Goal: Information Seeking & Learning: Learn about a topic

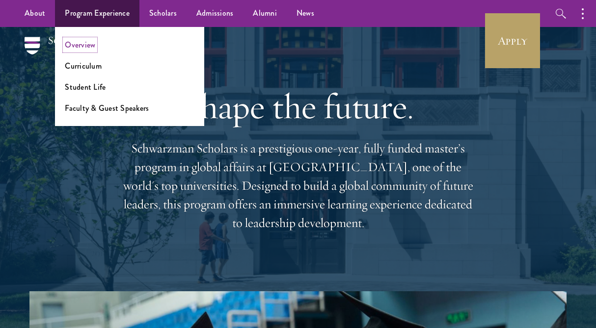
click at [84, 43] on link "Overview" at bounding box center [80, 44] width 30 height 11
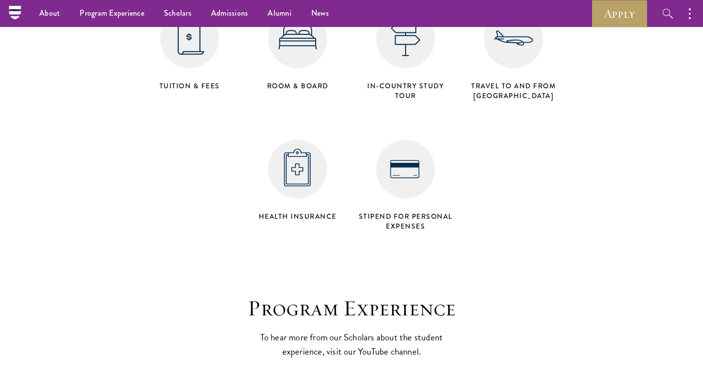
scroll to position [4042, 0]
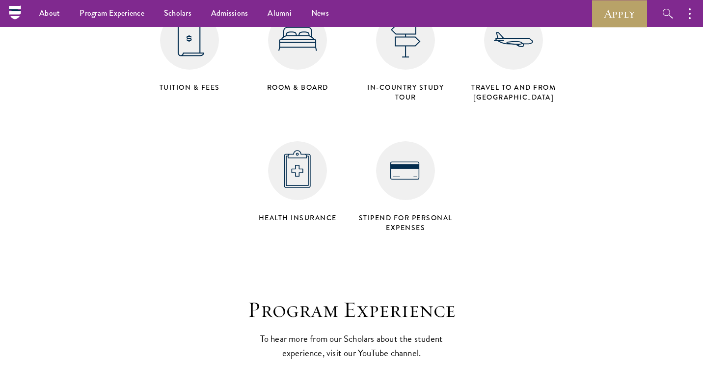
click at [393, 82] on h4 "in-country study tour" at bounding box center [405, 92] width 98 height 20
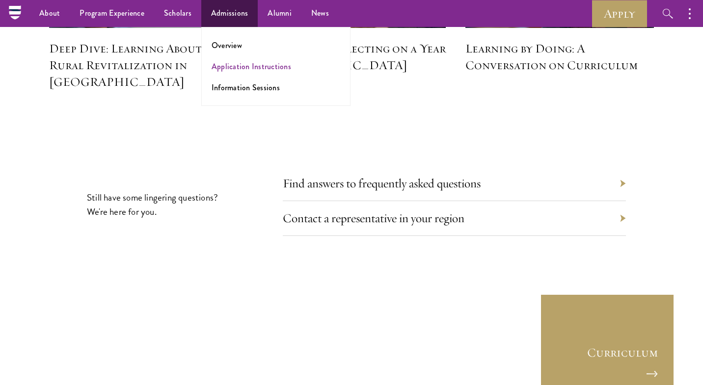
scroll to position [4503, 0]
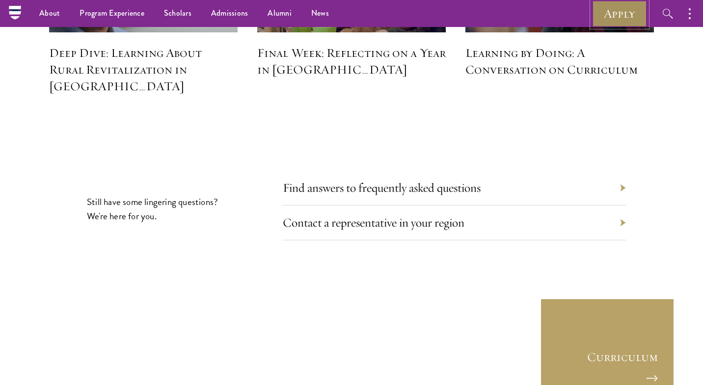
click at [595, 19] on link "Apply" at bounding box center [619, 13] width 55 height 27
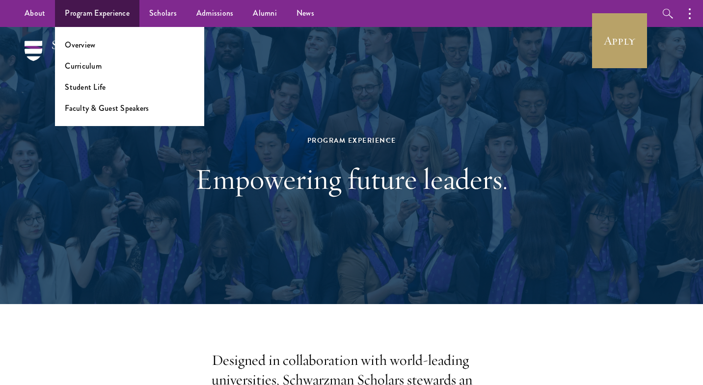
click at [83, 35] on ul "Overview Curriculum Student Life Faculty & Guest Speakers" at bounding box center [129, 76] width 149 height 99
click at [83, 46] on link "Overview" at bounding box center [80, 44] width 30 height 11
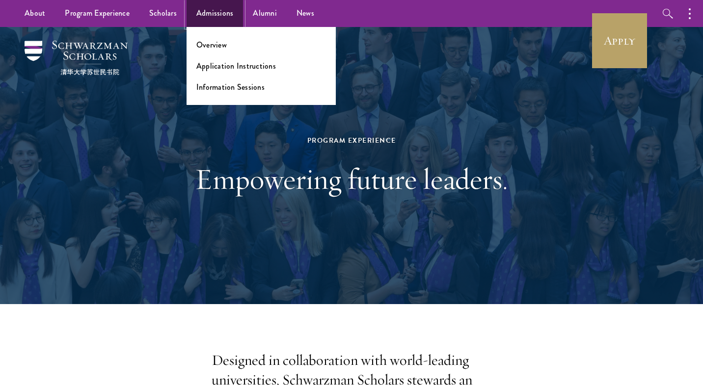
click at [217, 17] on link "Admissions" at bounding box center [215, 13] width 57 height 27
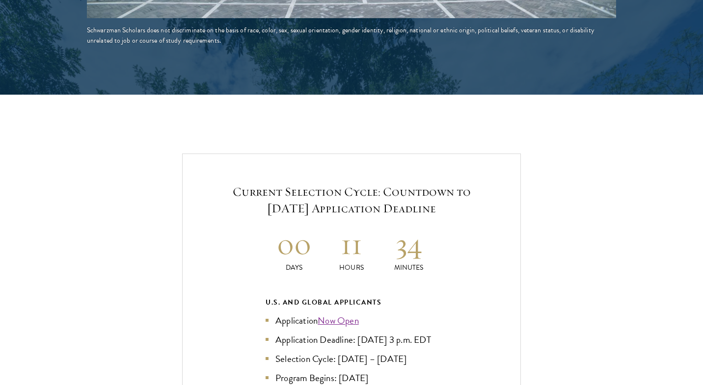
scroll to position [1976, 0]
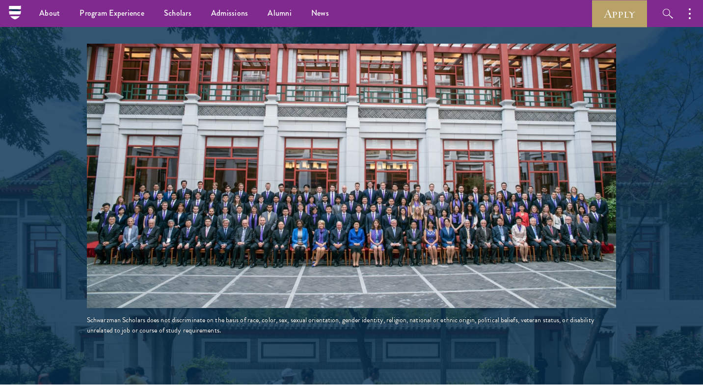
scroll to position [1679, 0]
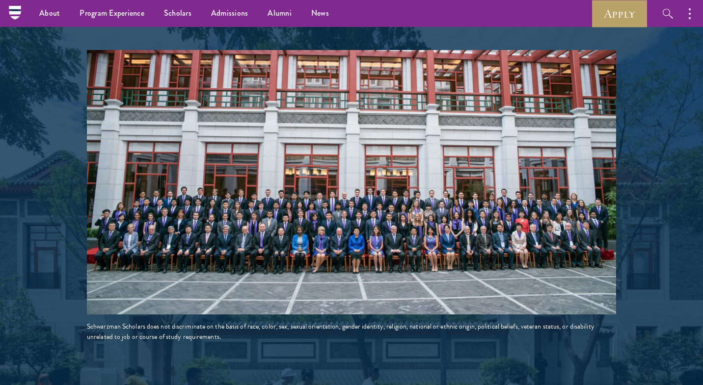
click at [195, 190] on img at bounding box center [351, 182] width 529 height 265
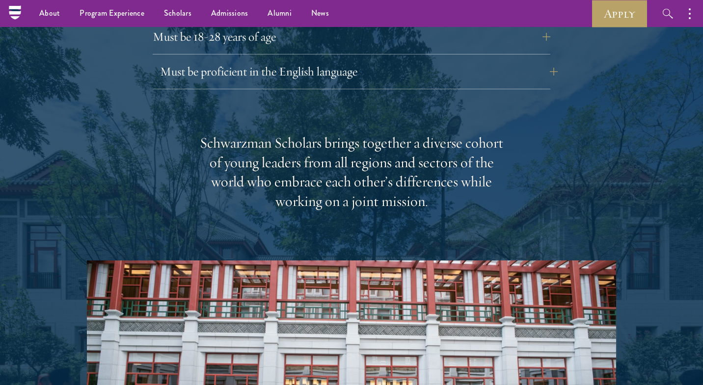
scroll to position [1357, 0]
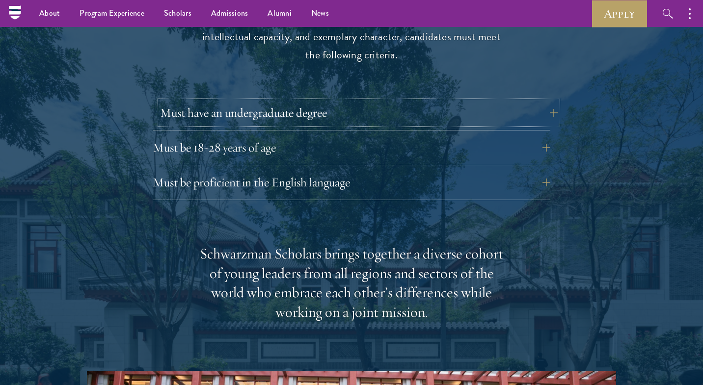
click at [212, 101] on button "Must have an undergraduate degree" at bounding box center [359, 113] width 398 height 24
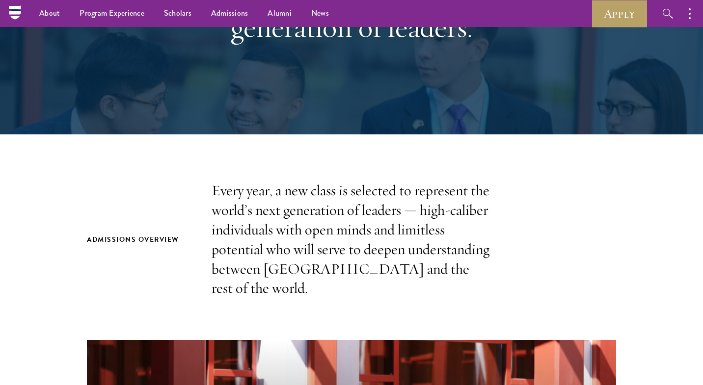
scroll to position [83, 0]
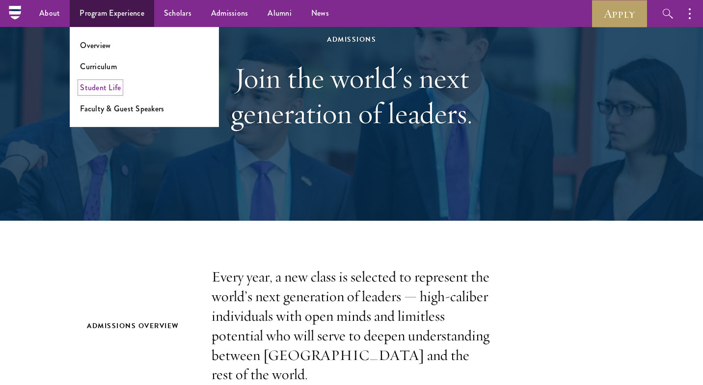
click at [104, 85] on link "Student Life" at bounding box center [100, 87] width 41 height 11
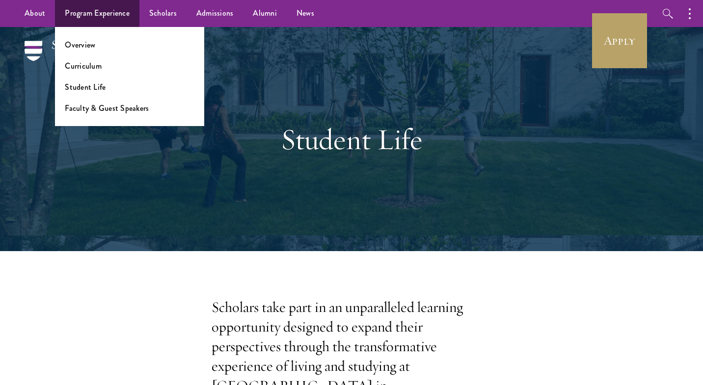
click at [94, 71] on ul "Overview Curriculum Student Life Faculty & Guest Speakers" at bounding box center [129, 76] width 149 height 99
click at [93, 65] on link "Curriculum" at bounding box center [83, 65] width 37 height 11
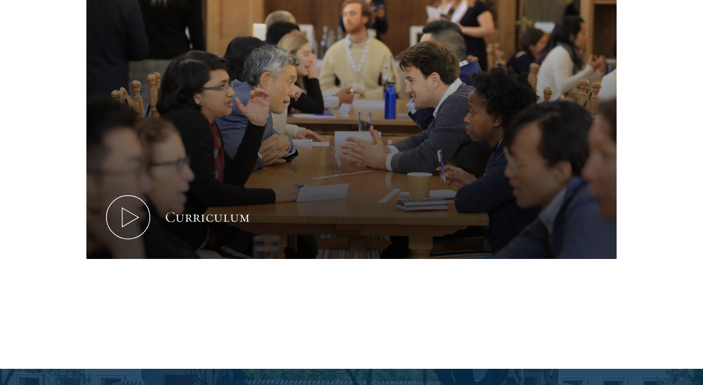
scroll to position [483, 0]
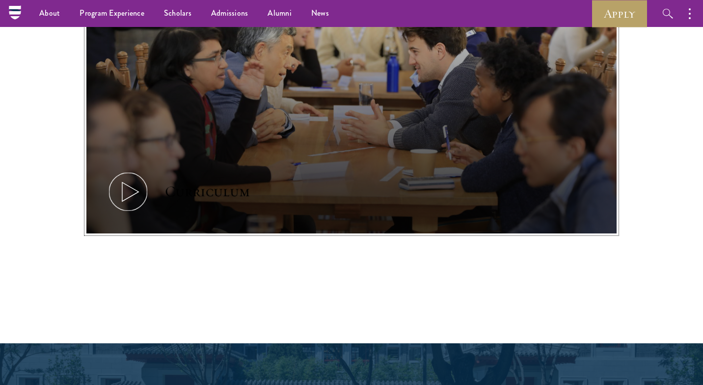
click at [136, 194] on icon at bounding box center [128, 192] width 44 height 44
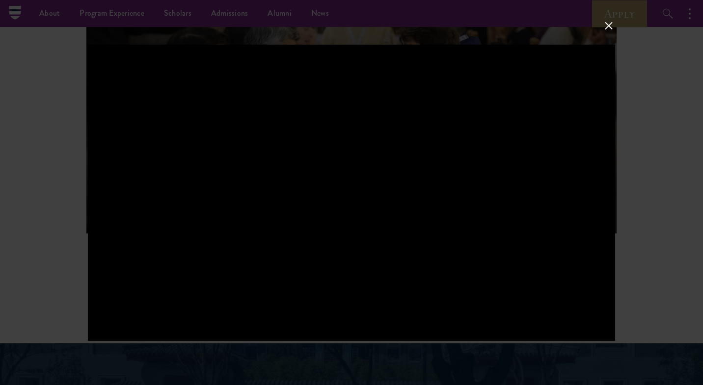
click at [674, 202] on div at bounding box center [351, 192] width 703 height 385
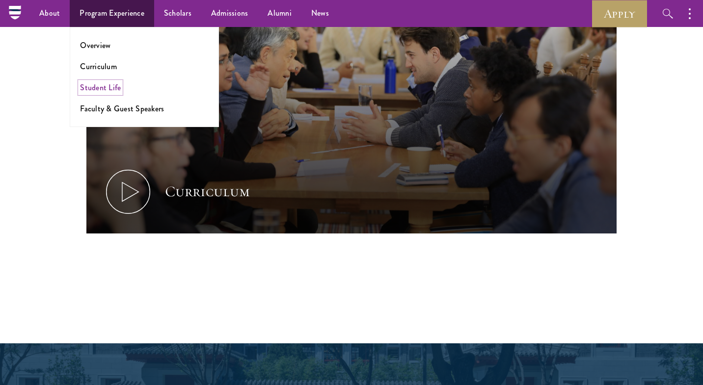
click at [107, 83] on link "Student Life" at bounding box center [100, 87] width 41 height 11
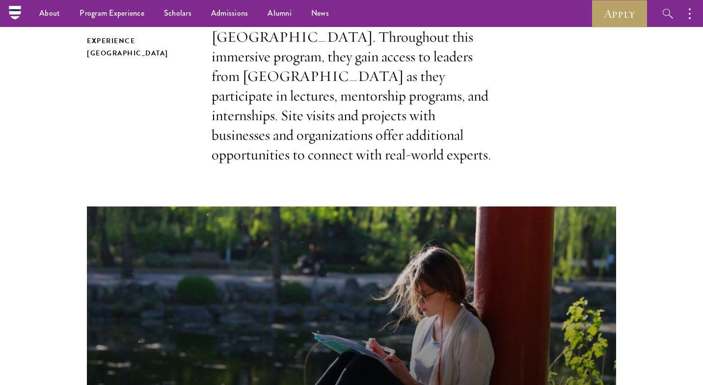
scroll to position [181, 0]
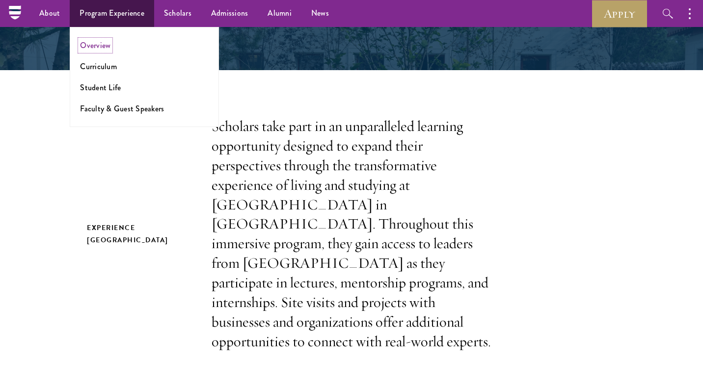
click at [103, 43] on link "Overview" at bounding box center [95, 45] width 30 height 11
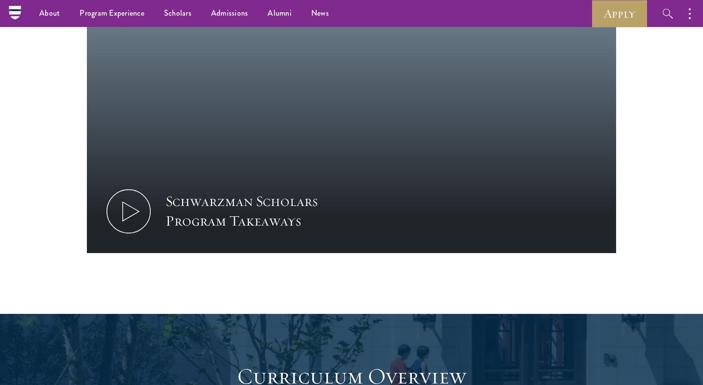
scroll to position [1048, 0]
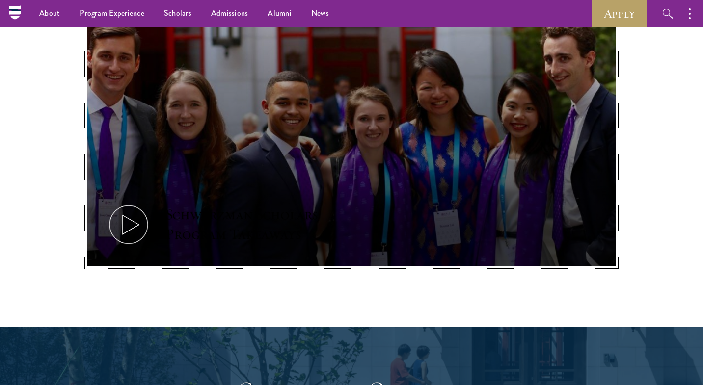
click at [124, 203] on icon at bounding box center [129, 225] width 44 height 44
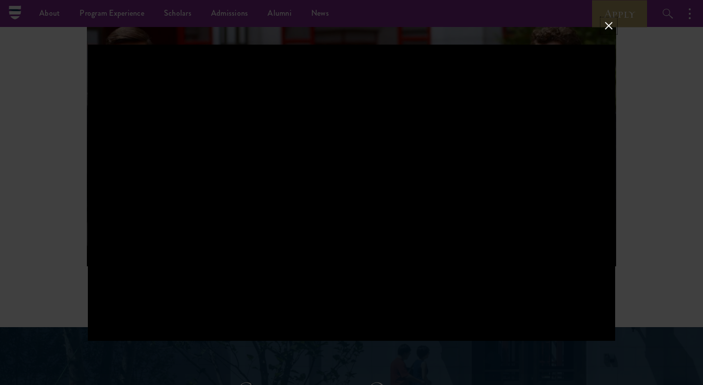
click at [605, 27] on button at bounding box center [608, 25] width 13 height 13
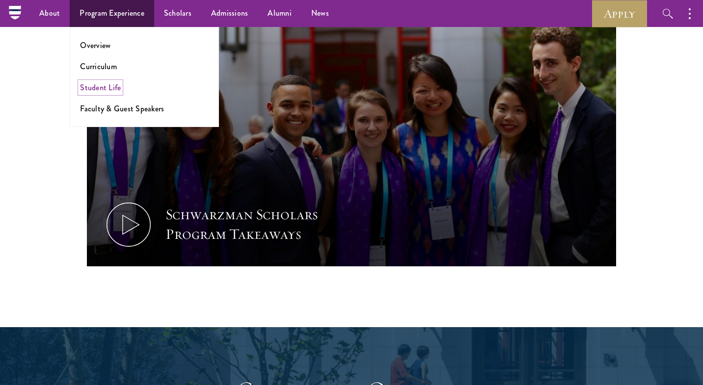
click at [110, 87] on link "Student Life" at bounding box center [100, 87] width 41 height 11
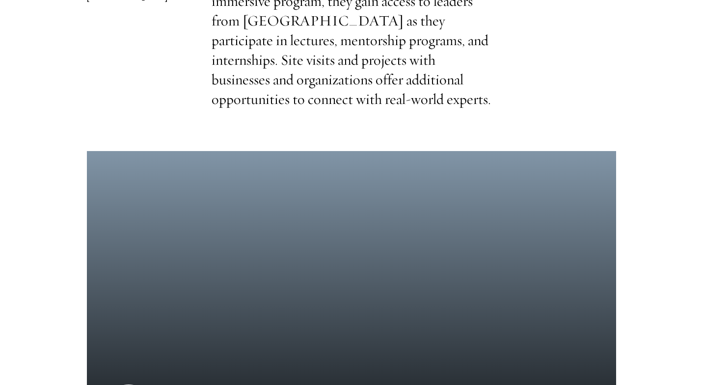
scroll to position [516, 0]
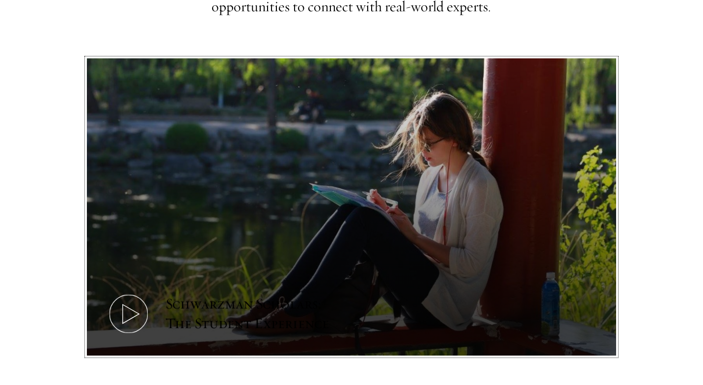
click at [132, 292] on icon at bounding box center [129, 314] width 44 height 44
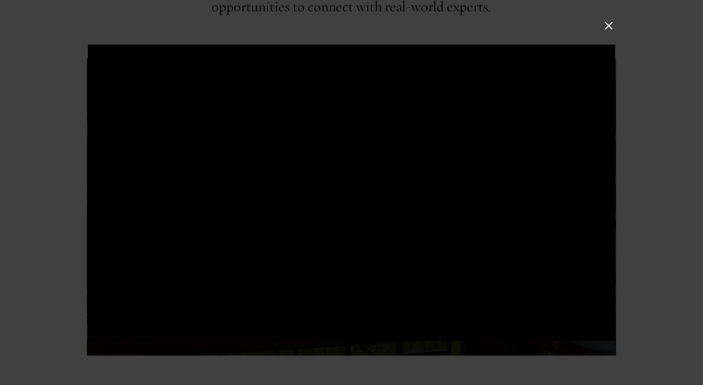
click at [332, 210] on div at bounding box center [351, 192] width 527 height 296
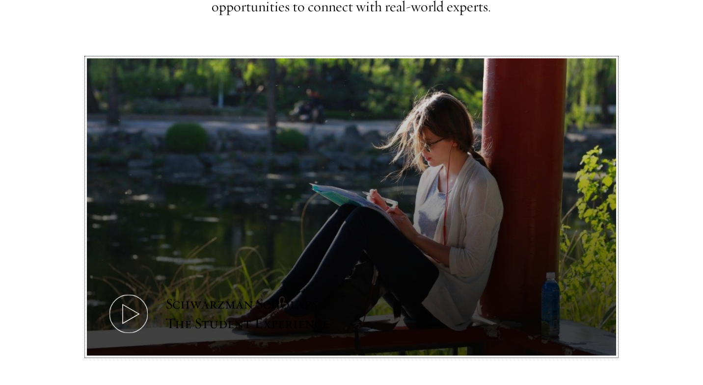
click at [132, 305] on use at bounding box center [131, 314] width 16 height 19
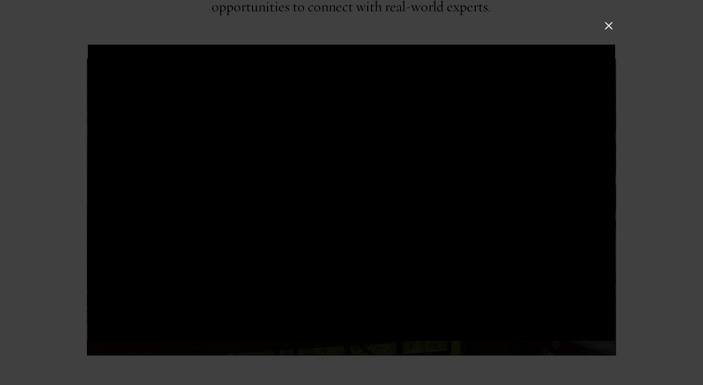
click at [605, 27] on button at bounding box center [608, 25] width 13 height 13
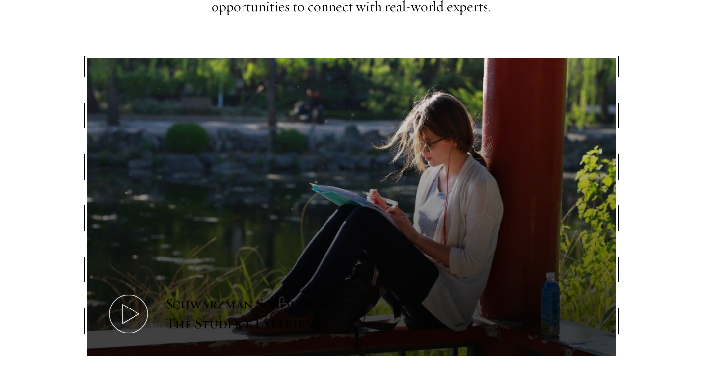
click at [582, 326] on button "Schwarzman Scholars: The Student Experience" at bounding box center [351, 206] width 529 height 297
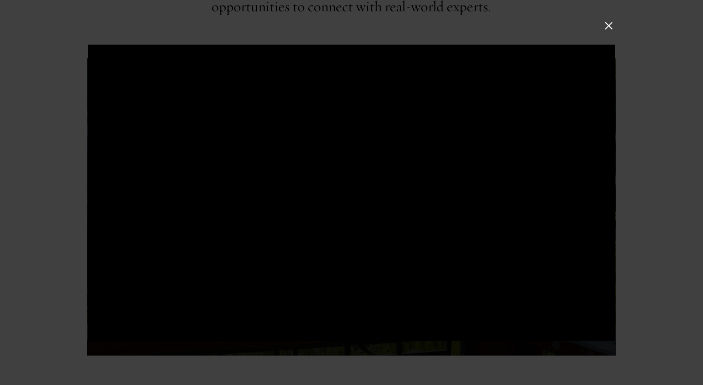
click at [511, 337] on div at bounding box center [351, 192] width 527 height 296
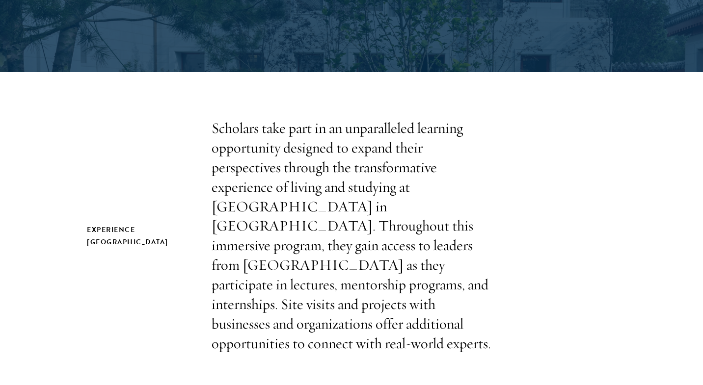
scroll to position [0, 0]
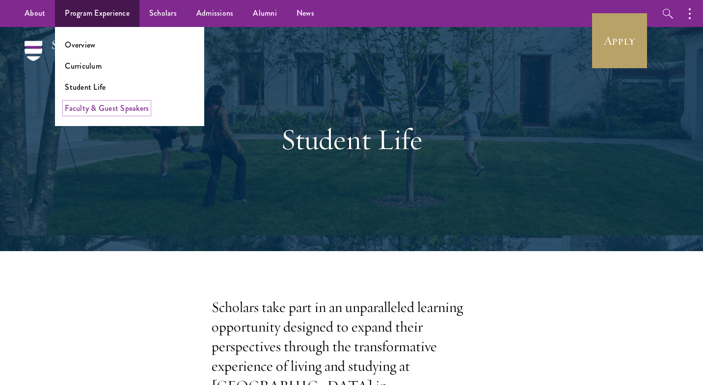
click at [93, 111] on link "Faculty & Guest Speakers" at bounding box center [107, 108] width 84 height 11
click at [84, 50] on link "Overview" at bounding box center [80, 44] width 30 height 11
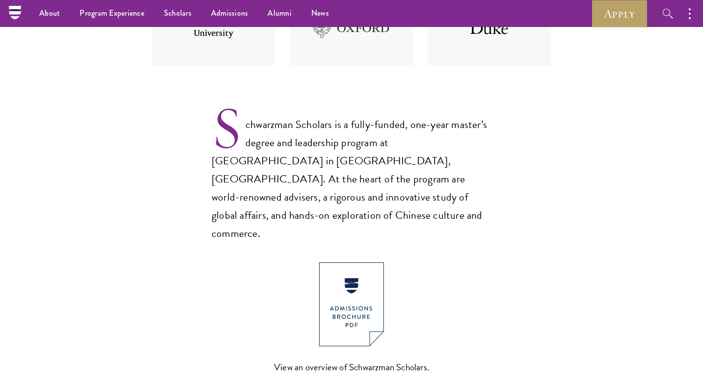
scroll to position [511, 0]
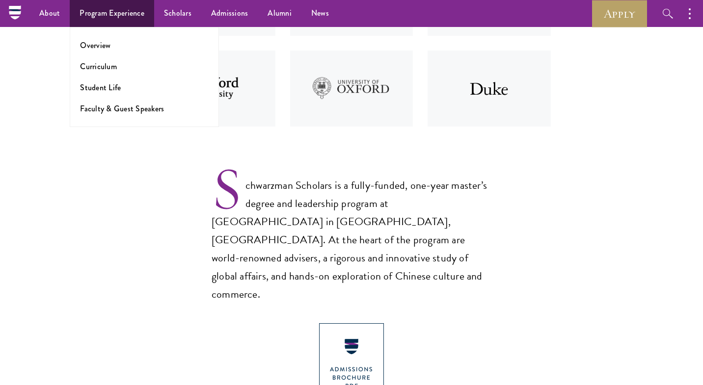
click at [102, 73] on ul "Overview Curriculum Student Life Faculty & Guest Speakers" at bounding box center [144, 77] width 149 height 100
click at [103, 67] on link "Curriculum" at bounding box center [98, 66] width 37 height 11
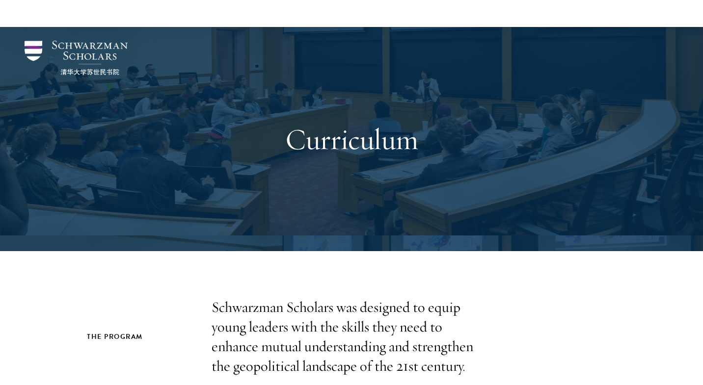
scroll to position [420, 0]
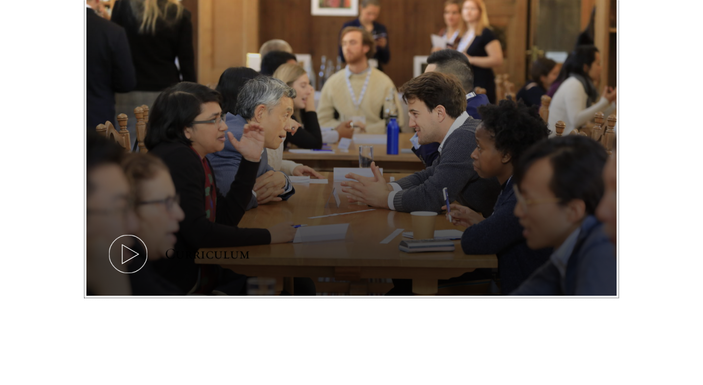
click at [147, 241] on icon at bounding box center [128, 254] width 44 height 44
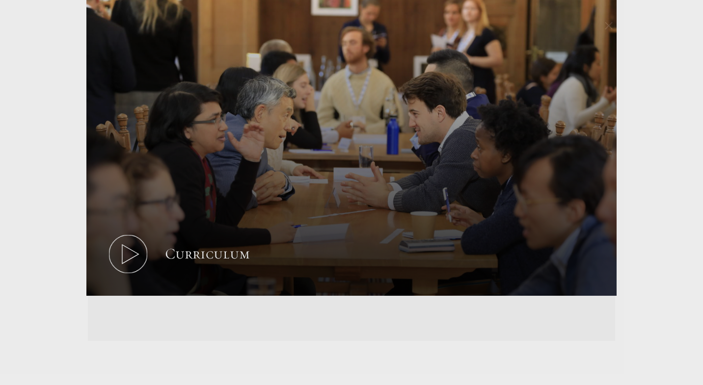
scroll to position [0, 0]
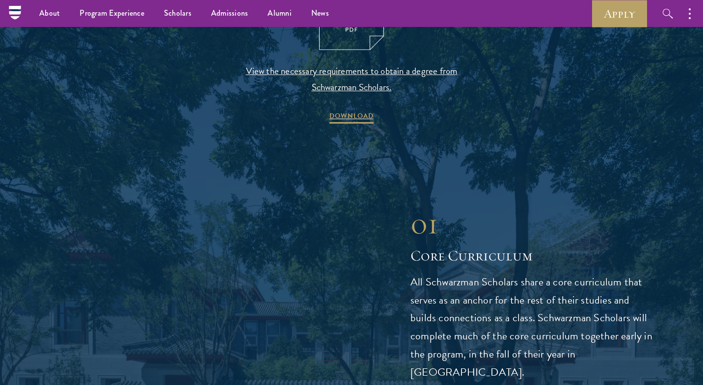
scroll to position [1043, 0]
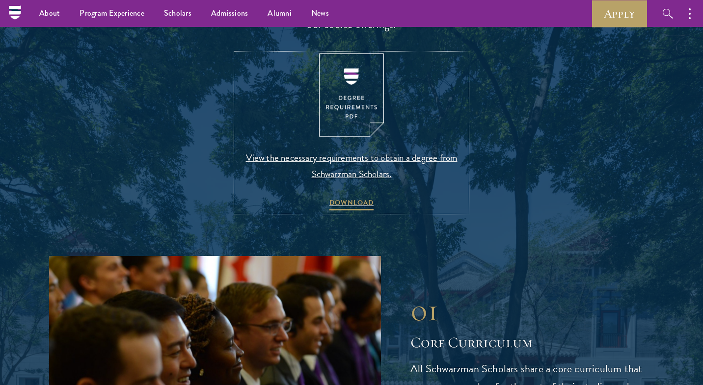
click at [330, 101] on img at bounding box center [351, 96] width 65 height 84
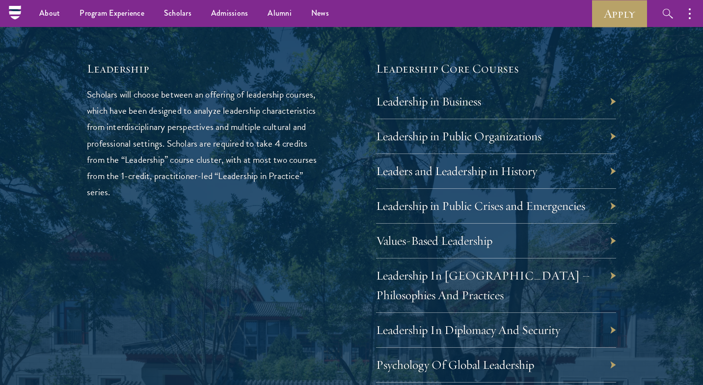
scroll to position [1605, 0]
click at [623, 92] on div "01 Core Curriculum 01 Core Curriculum All Schwarzman Scholars share a core curr…" at bounding box center [351, 315] width 605 height 1242
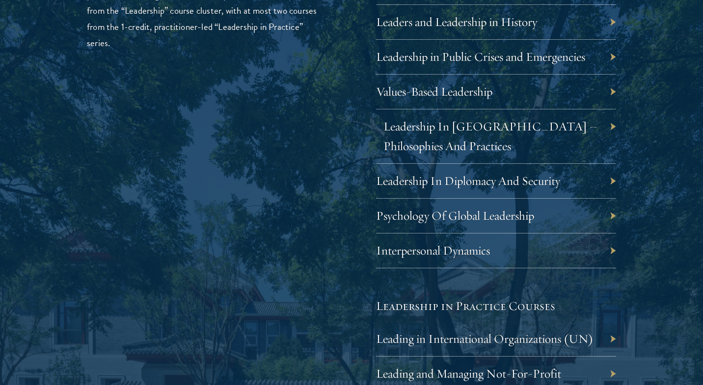
scroll to position [1763, 0]
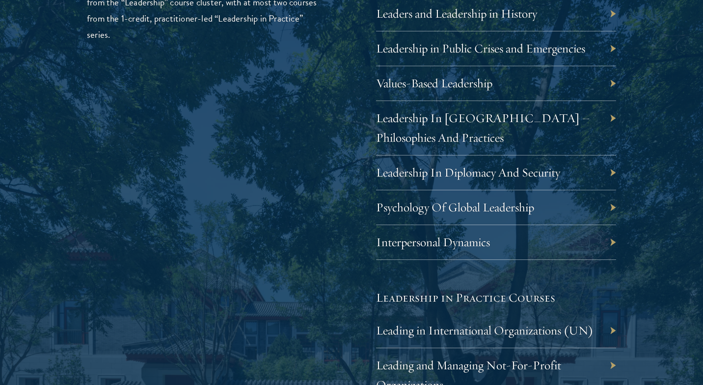
click at [463, 255] on div "Interpersonal Dynamics" at bounding box center [496, 242] width 240 height 35
click at [463, 243] on link "Interpersonal Dynamics" at bounding box center [440, 242] width 114 height 15
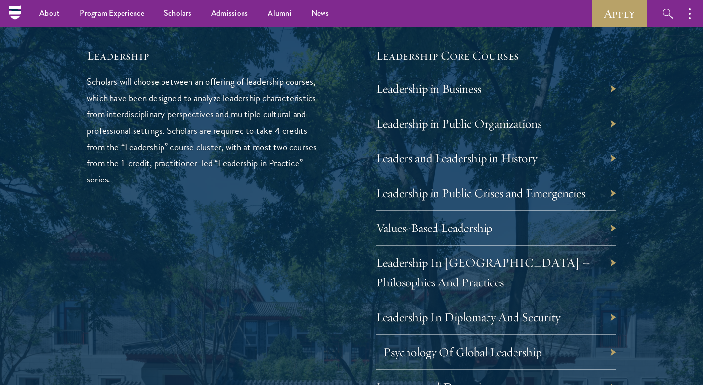
scroll to position [1612, 0]
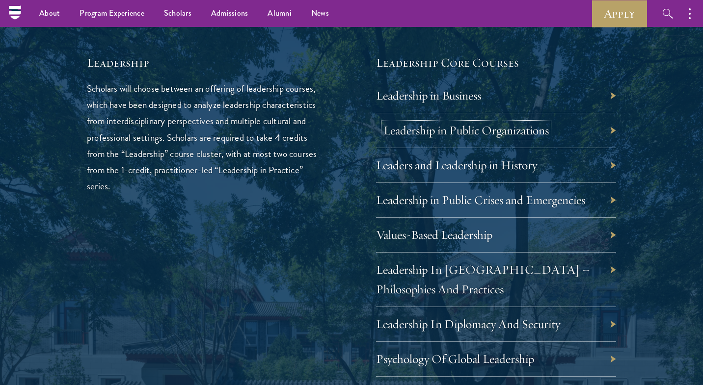
click at [511, 129] on link "Leadership in Public Organizations" at bounding box center [465, 130] width 165 height 15
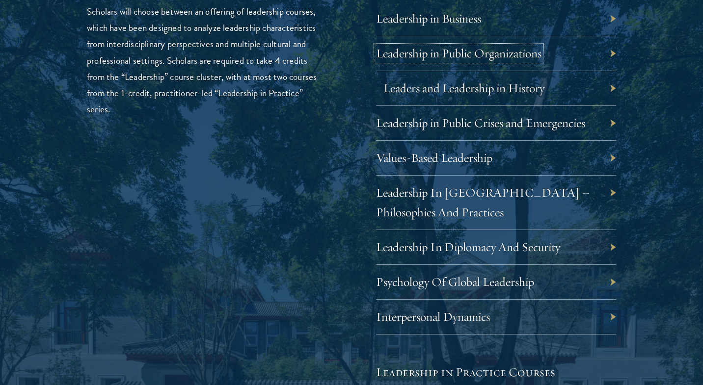
scroll to position [1692, 0]
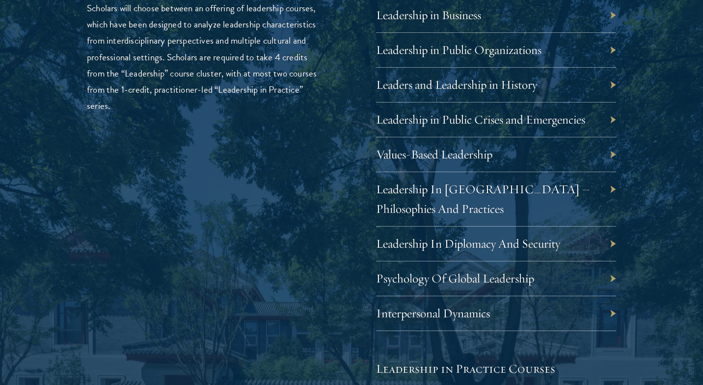
click at [438, 93] on div "Leaders and Leadership in History" at bounding box center [496, 85] width 240 height 35
click at [439, 87] on link "Leaders and Leadership in History" at bounding box center [463, 84] width 161 height 15
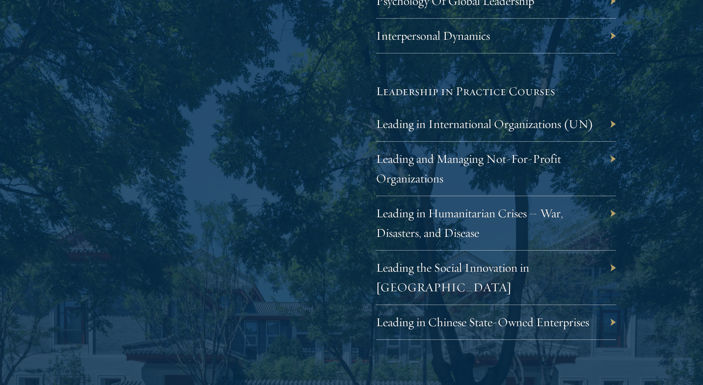
scroll to position [1970, 0]
click at [541, 314] on link "Leading in Chinese State-Owned Enterprises" at bounding box center [489, 321] width 213 height 15
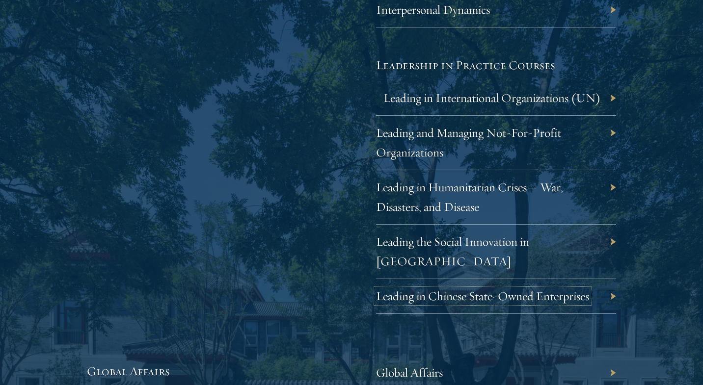
scroll to position [1997, 0]
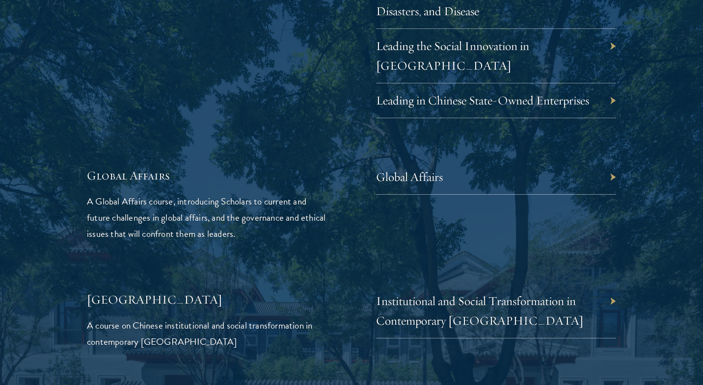
scroll to position [2191, 0]
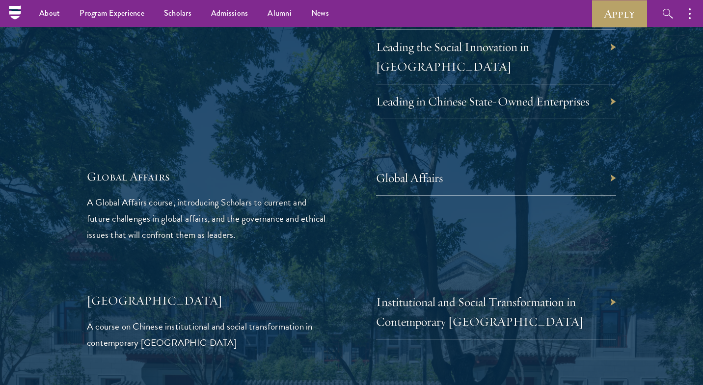
click at [444, 163] on div "Global Affairs" at bounding box center [496, 178] width 240 height 35
click at [422, 170] on link "Global Affairs" at bounding box center [416, 177] width 67 height 15
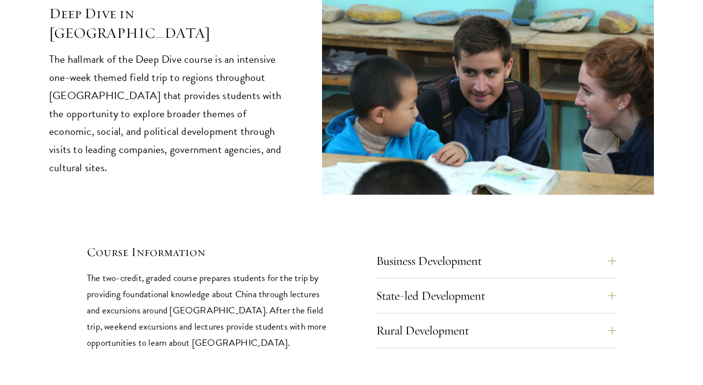
scroll to position [4006, 0]
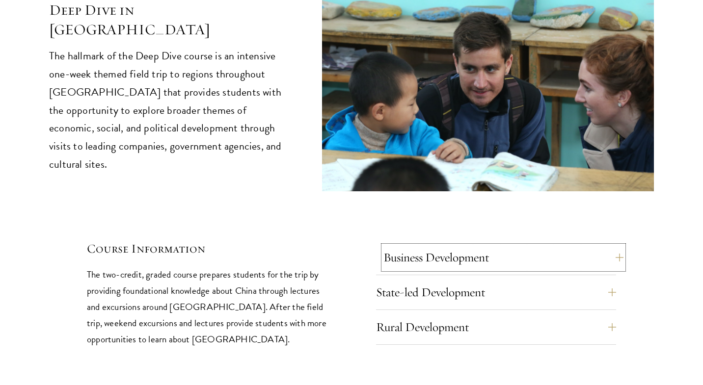
click at [606, 246] on button "Business Development" at bounding box center [503, 258] width 240 height 24
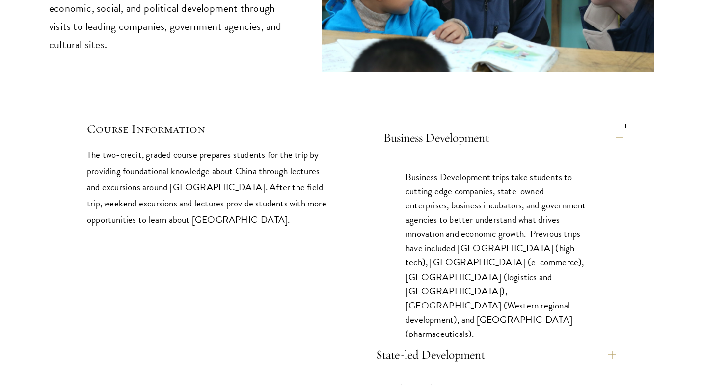
scroll to position [4128, 0]
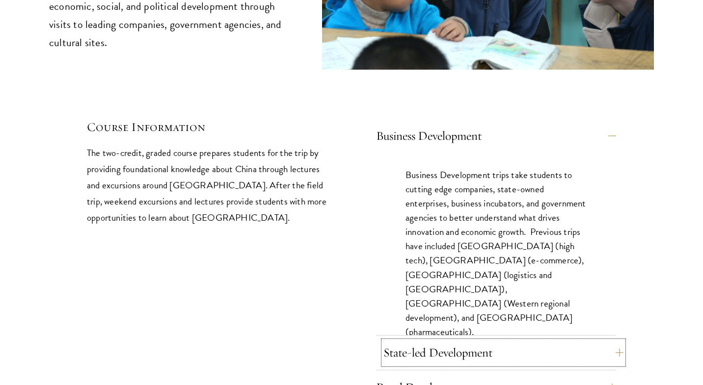
click at [612, 341] on button "State-led Development" at bounding box center [503, 353] width 240 height 24
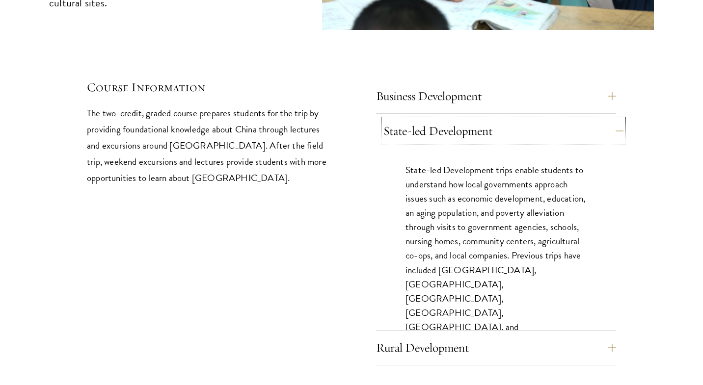
scroll to position [4169, 0]
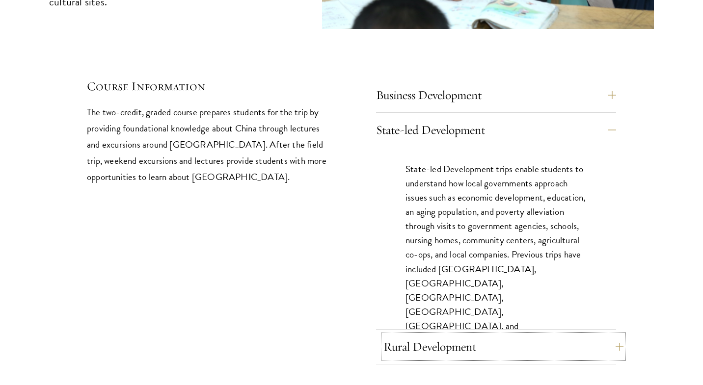
click at [612, 335] on button "Rural Development" at bounding box center [503, 347] width 240 height 24
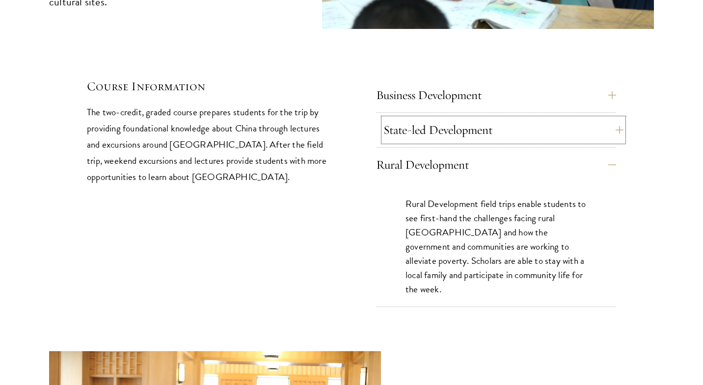
click at [607, 118] on button "State-led Development" at bounding box center [503, 130] width 240 height 24
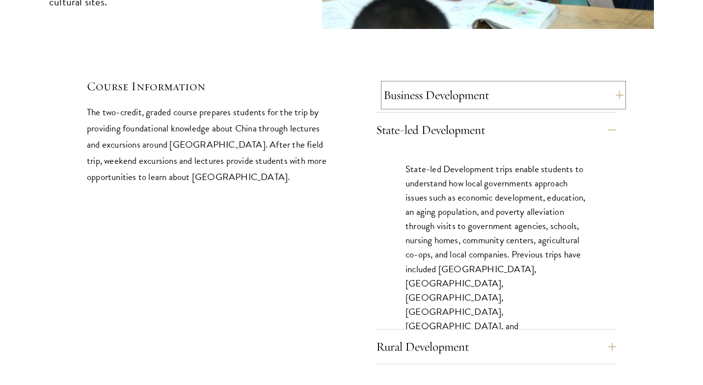
click at [613, 83] on button "Business Development" at bounding box center [503, 95] width 240 height 24
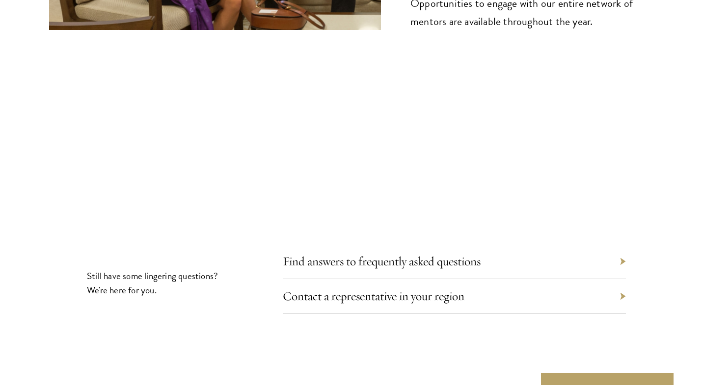
scroll to position [5402, 0]
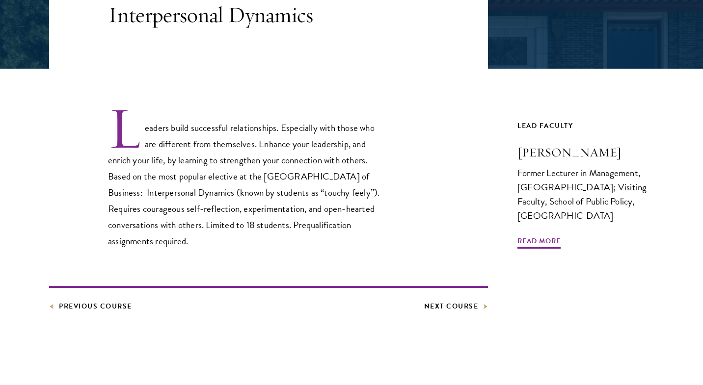
scroll to position [237, 0]
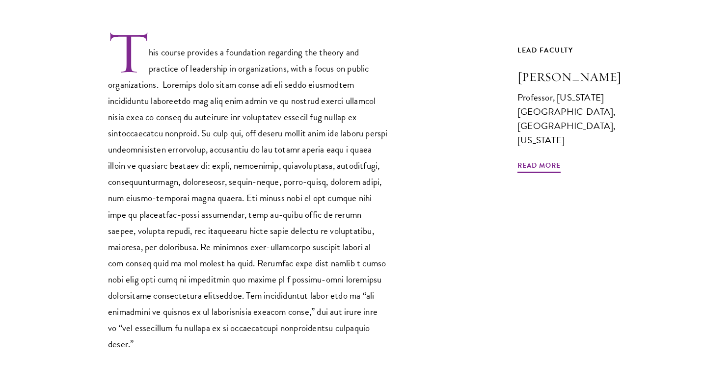
scroll to position [313, 0]
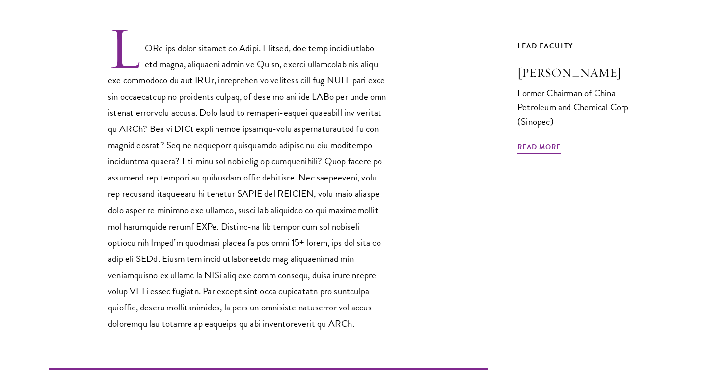
scroll to position [324, 0]
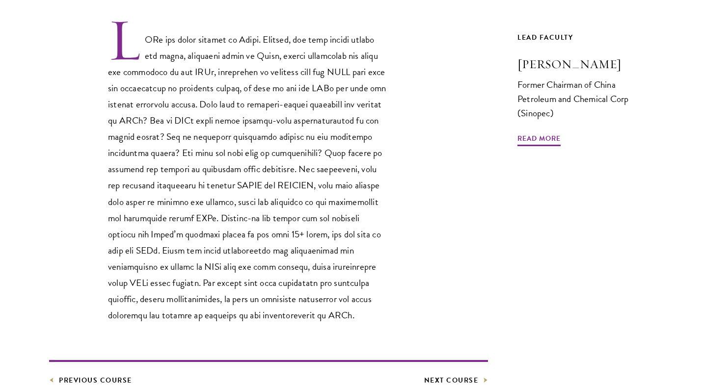
click at [262, 185] on p at bounding box center [248, 170] width 280 height 306
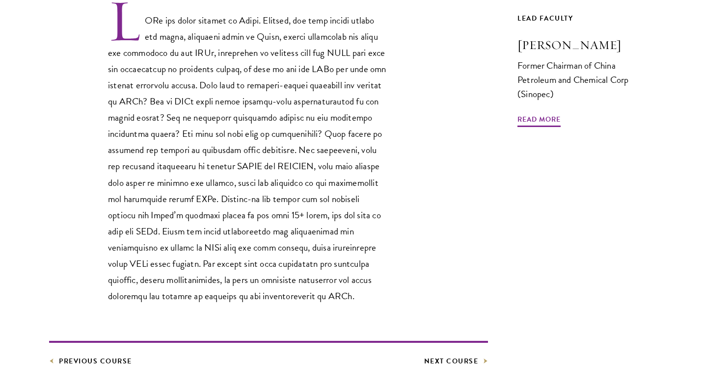
click at [411, 261] on div at bounding box center [268, 151] width 439 height 306
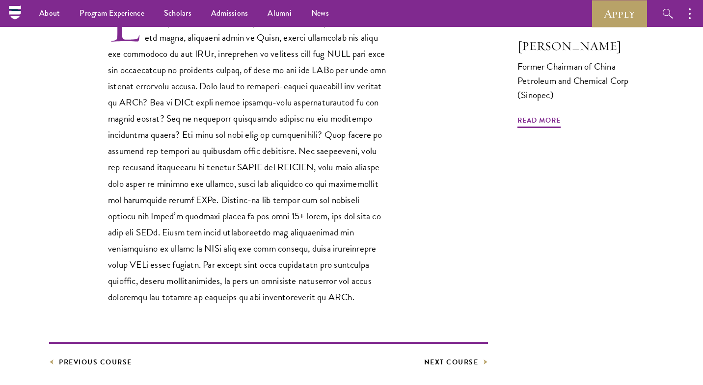
scroll to position [241, 0]
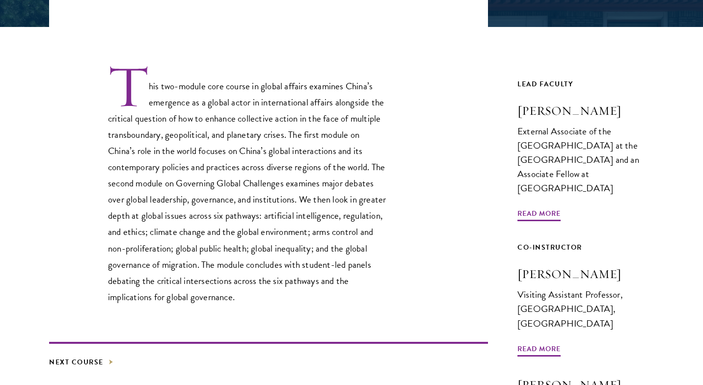
scroll to position [282, 0]
